Goal: Task Accomplishment & Management: Use online tool/utility

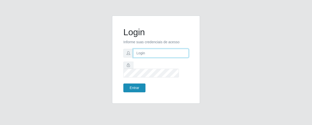
type input "[EMAIL_ADDRESS][DOMAIN_NAME]"
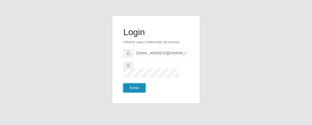
click at [136, 84] on button "Entrar" at bounding box center [134, 87] width 22 height 9
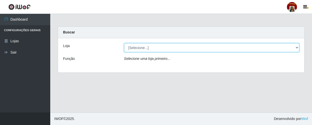
click at [132, 49] on select "[Selecione...] Mar Vermelho - Loja 04" at bounding box center [211, 47] width 175 height 9
select select "251"
click at [124, 43] on select "[Selecione...] Mar Vermelho - Loja 04" at bounding box center [211, 47] width 175 height 9
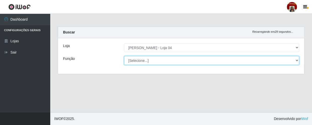
drag, startPoint x: 136, startPoint y: 52, endPoint x: 138, endPoint y: 60, distance: 8.8
click at [138, 60] on select "[Selecione...] ASG ASG + ASG ++ Auxiliar de Depósito Auxiliar de Depósito + Aux…" at bounding box center [211, 60] width 175 height 9
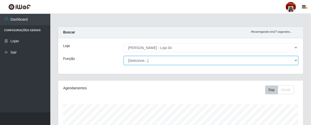
scroll to position [104, 245]
select select "22"
click at [124, 56] on select "[Selecione...] ASG ASG + ASG ++ Auxiliar de Depósito Auxiliar de Depósito + Aux…" at bounding box center [211, 60] width 174 height 9
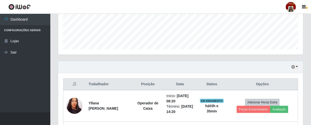
scroll to position [127, 0]
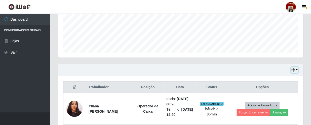
click at [292, 70] on icon "button" at bounding box center [293, 70] width 4 height 4
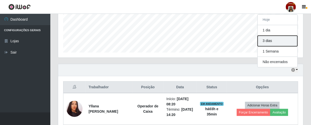
click at [267, 39] on button "3 dias" at bounding box center [277, 41] width 40 height 11
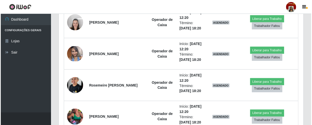
scroll to position [347, 0]
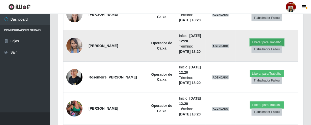
click at [250, 41] on button "Liberar para Trabalho" at bounding box center [267, 42] width 34 height 7
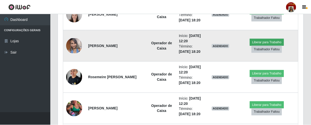
scroll to position [104, 243]
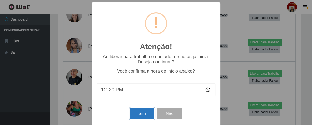
click at [139, 115] on button "Sim" at bounding box center [142, 114] width 24 height 12
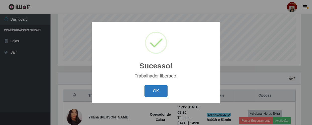
click at [153, 93] on button "OK" at bounding box center [156, 91] width 23 height 12
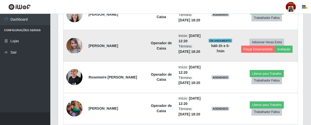
scroll to position [324, 0]
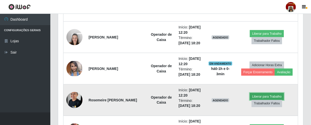
click at [260, 96] on button "Liberar para Trabalho" at bounding box center [267, 96] width 34 height 7
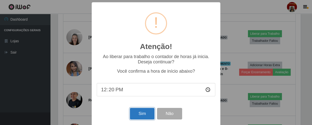
click at [144, 113] on button "Sim" at bounding box center [142, 114] width 24 height 12
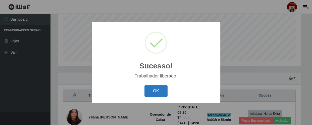
click at [163, 93] on button "OK" at bounding box center [156, 91] width 23 height 12
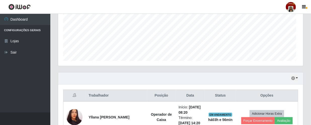
scroll to position [104, 245]
click at [196, 77] on div "Hoje 1 dia 3 dias 1 Semana Não encerrados" at bounding box center [180, 78] width 245 height 12
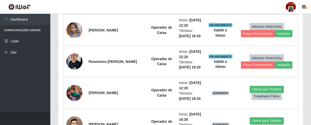
scroll to position [393, 0]
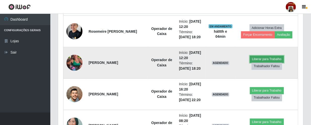
click at [256, 58] on button "Liberar para Trabalho" at bounding box center [267, 59] width 34 height 7
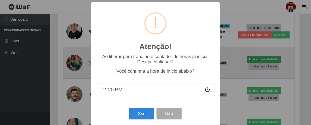
scroll to position [104, 243]
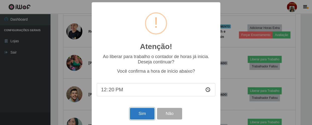
click at [142, 116] on button "Sim" at bounding box center [142, 114] width 24 height 12
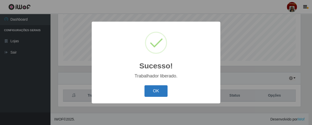
click at [158, 90] on button "OK" at bounding box center [156, 91] width 23 height 12
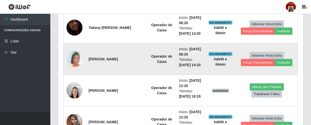
scroll to position [302, 0]
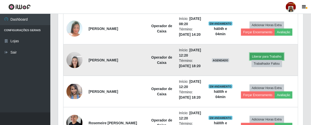
click at [258, 54] on button "Liberar para Trabalho" at bounding box center [267, 56] width 34 height 7
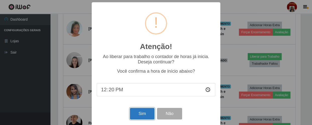
click at [142, 115] on button "Sim" at bounding box center [142, 114] width 24 height 12
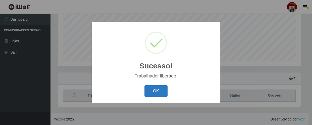
click at [156, 91] on button "OK" at bounding box center [156, 91] width 23 height 12
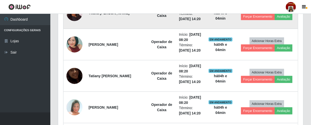
scroll to position [233, 0]
